Goal: Task Accomplishment & Management: Use online tool/utility

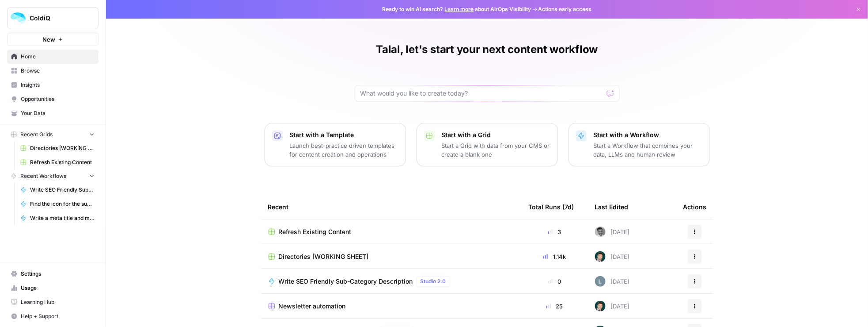
click at [336, 229] on span "Refresh Existing Content" at bounding box center [315, 231] width 73 height 9
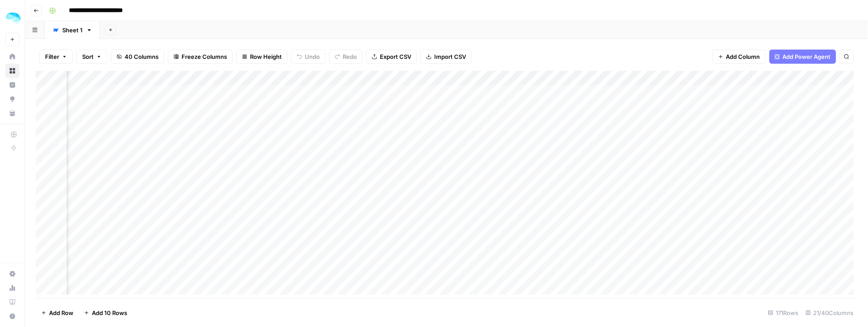
scroll to position [0, 1199]
click at [483, 78] on div "Add Column" at bounding box center [447, 185] width 822 height 228
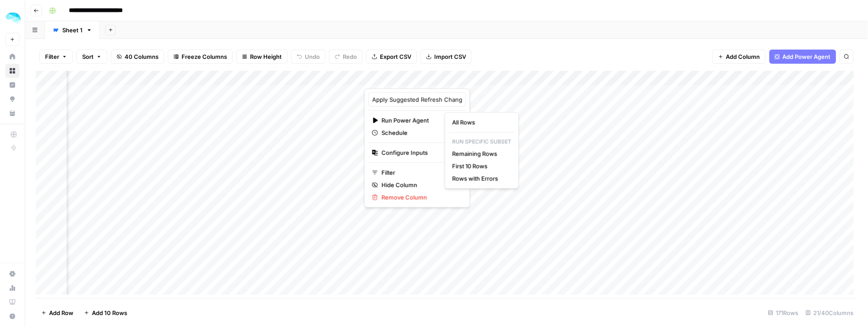
click at [320, 149] on html "**********" at bounding box center [434, 163] width 868 height 327
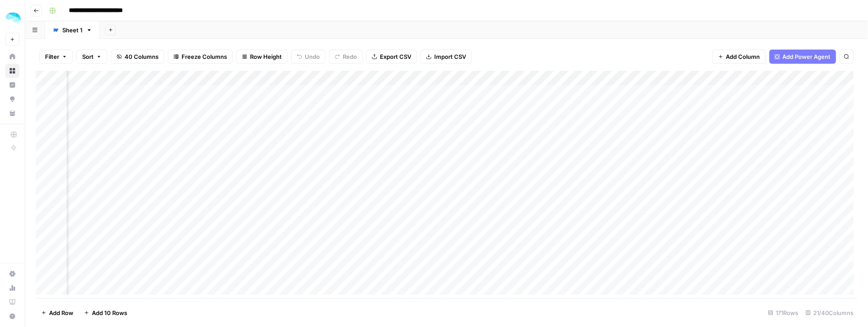
scroll to position [0, 1019]
click at [374, 91] on div "Add Column" at bounding box center [447, 185] width 822 height 228
click at [444, 92] on div "Add Column" at bounding box center [447, 185] width 822 height 228
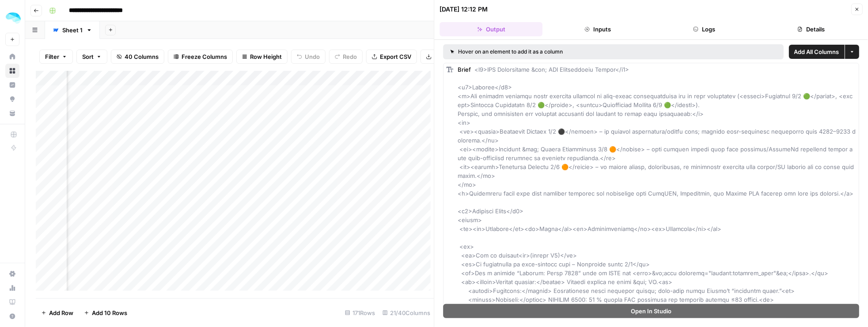
click at [593, 31] on button "Inputs" at bounding box center [598, 29] width 103 height 14
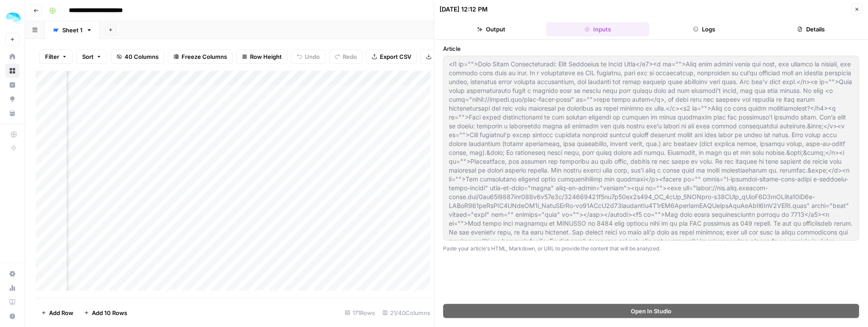
click at [725, 27] on button "Logs" at bounding box center [704, 29] width 103 height 14
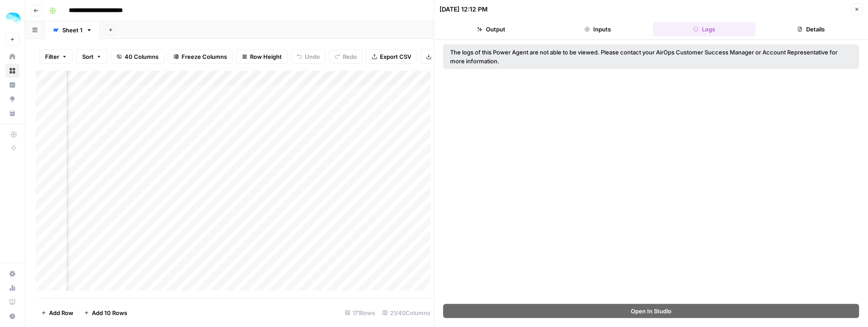
click at [483, 28] on button "Output" at bounding box center [491, 29] width 103 height 14
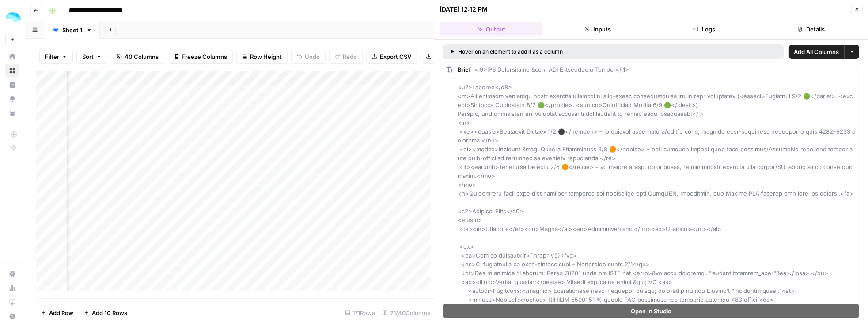
click at [858, 13] on button "Close" at bounding box center [856, 9] width 11 height 11
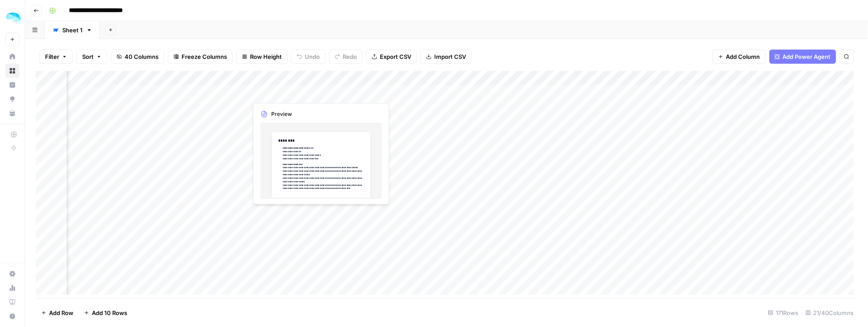
click at [288, 92] on div "Add Column" at bounding box center [447, 185] width 822 height 228
click at [297, 130] on div "Add Column" at bounding box center [447, 185] width 822 height 228
click at [290, 90] on div "Add Column" at bounding box center [447, 185] width 822 height 228
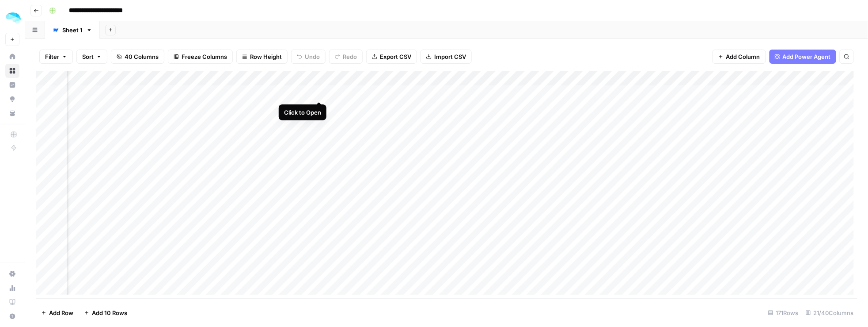
click at [321, 95] on div "Add Column" at bounding box center [447, 185] width 822 height 228
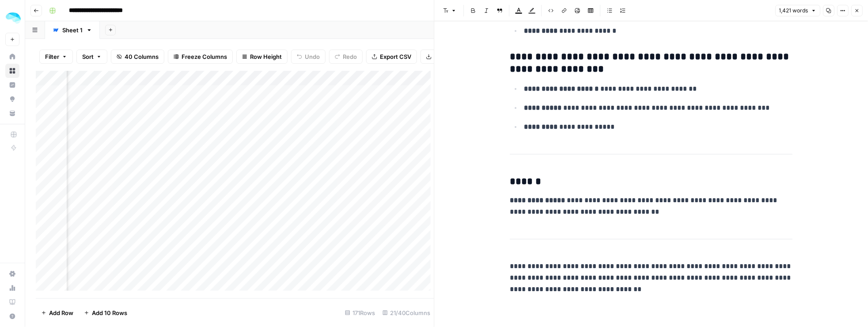
scroll to position [3913, 0]
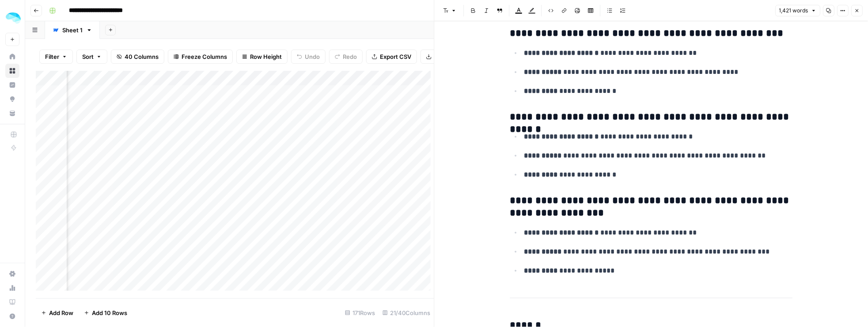
click at [857, 11] on icon "button" at bounding box center [857, 10] width 3 height 3
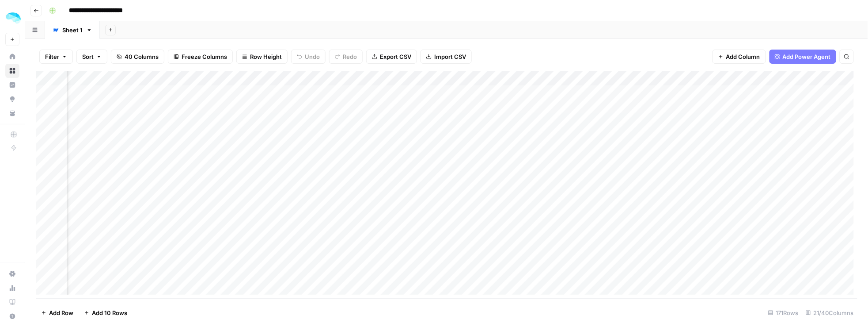
scroll to position [0, 1206]
click at [425, 93] on div "Add Column" at bounding box center [447, 185] width 822 height 228
click at [89, 32] on icon "button" at bounding box center [89, 30] width 6 height 6
click at [200, 35] on div "Add Sheet" at bounding box center [484, 30] width 768 height 18
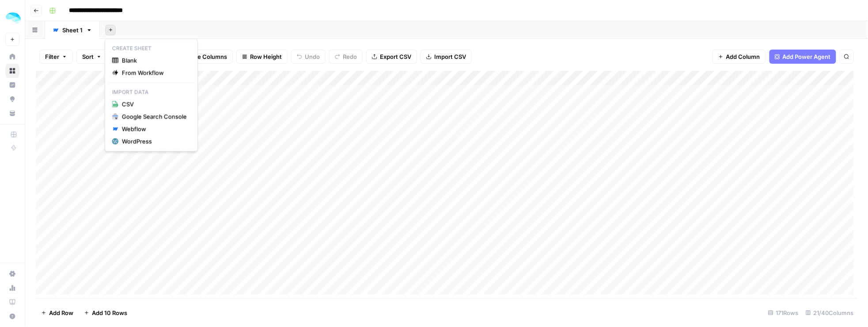
click at [113, 29] on button "Add Sheet" at bounding box center [110, 30] width 11 height 11
click at [172, 34] on div "Add Sheet" at bounding box center [484, 30] width 768 height 18
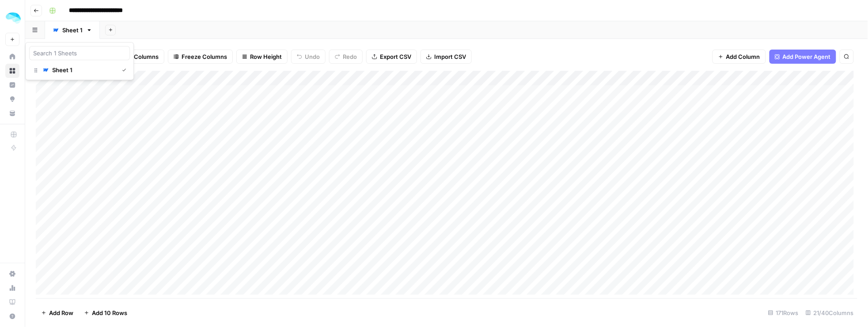
click at [39, 31] on button "button" at bounding box center [35, 29] width 20 height 17
click at [163, 32] on div "Add Sheet" at bounding box center [484, 30] width 768 height 18
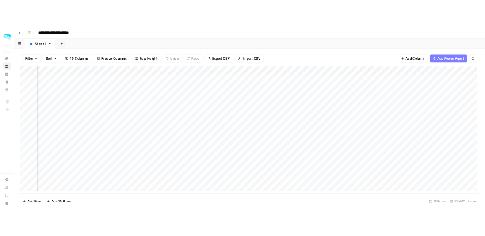
scroll to position [0, 1165]
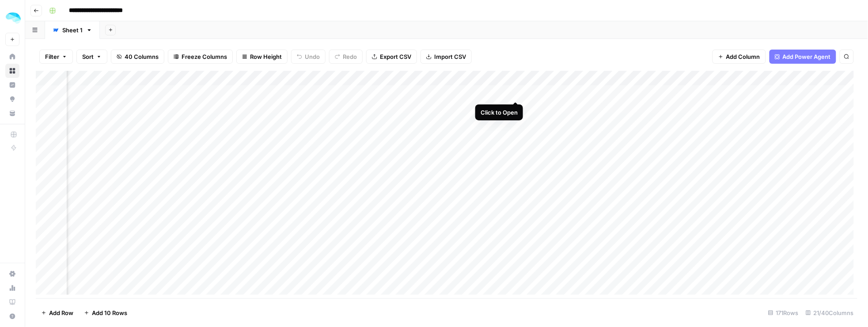
click at [514, 92] on div "Add Column" at bounding box center [447, 185] width 822 height 228
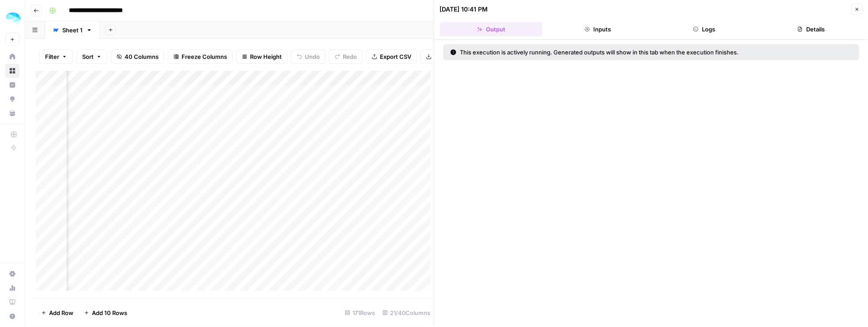
click at [595, 28] on button "Inputs" at bounding box center [598, 29] width 103 height 14
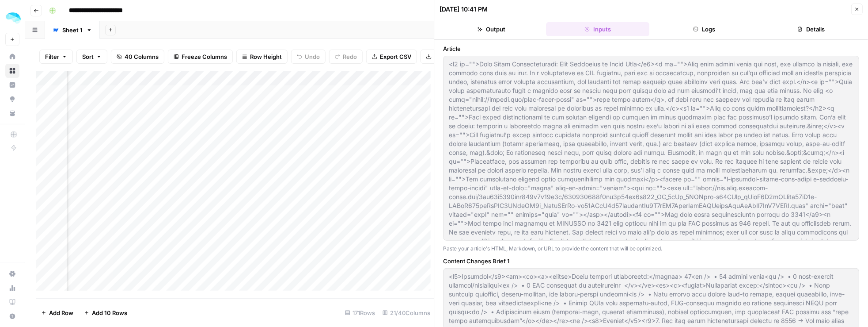
click at [708, 31] on button "Logs" at bounding box center [704, 29] width 103 height 14
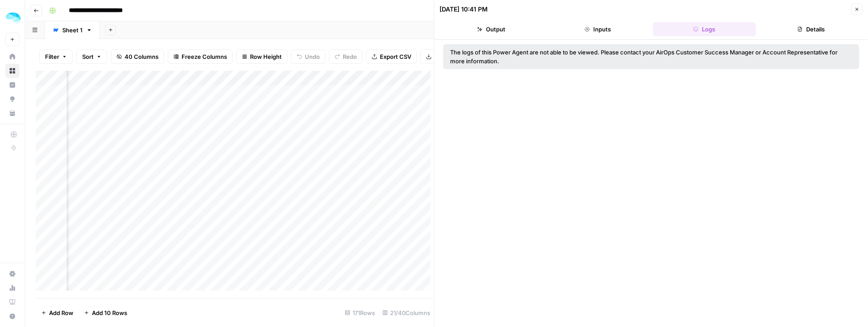
click at [797, 28] on button "Details" at bounding box center [811, 29] width 103 height 14
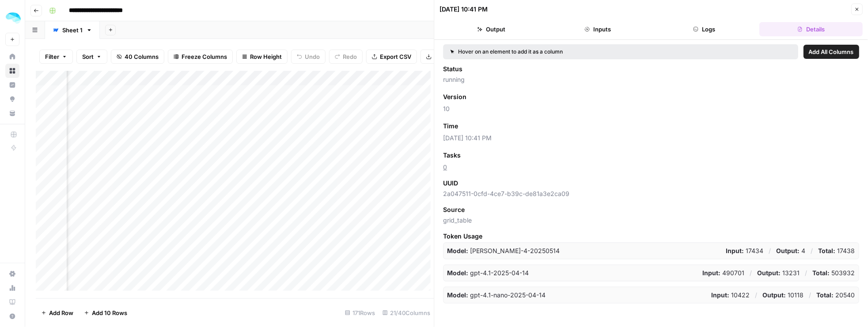
click at [855, 10] on icon "button" at bounding box center [856, 9] width 5 height 5
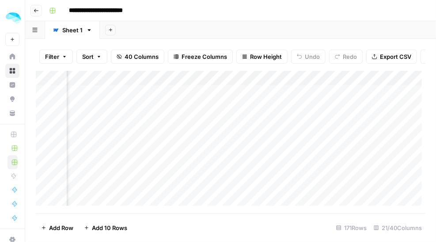
scroll to position [0, 1431]
click at [293, 95] on div "Add Column" at bounding box center [231, 140] width 390 height 139
click at [232, 95] on div "Add Column" at bounding box center [231, 140] width 390 height 139
click at [262, 97] on div "Add Column" at bounding box center [231, 140] width 390 height 139
click at [260, 93] on div "Add Column" at bounding box center [231, 140] width 390 height 139
